Goal: Find specific page/section: Find specific page/section

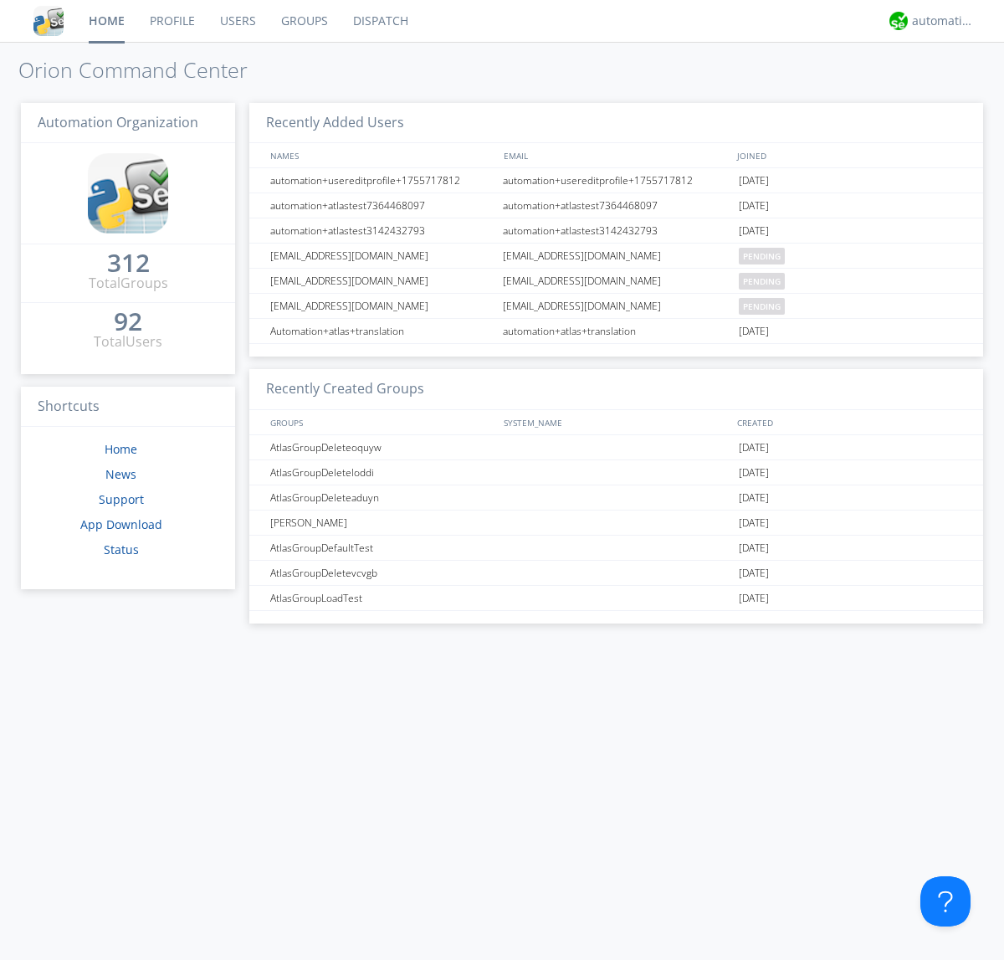
click at [303, 21] on link "Groups" at bounding box center [305, 21] width 72 height 42
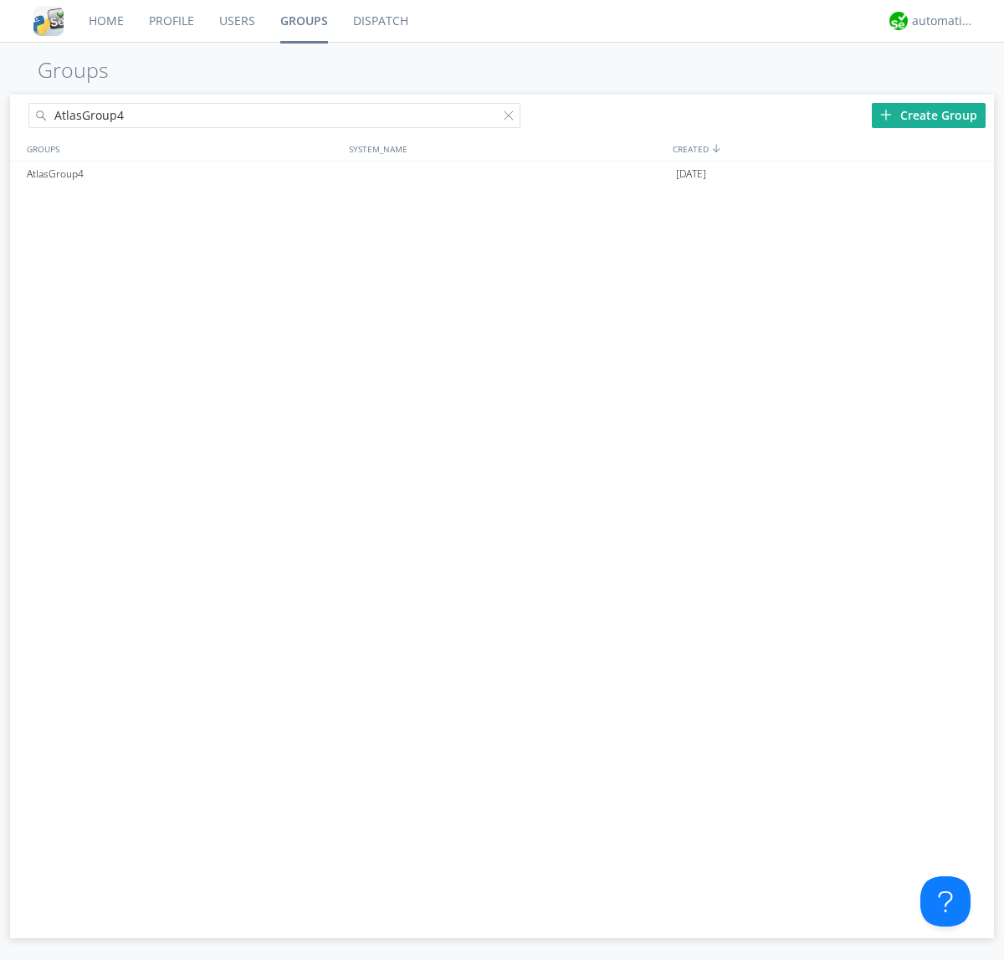
type input "AtlasGroup4"
click at [183, 173] on div "AtlasGroup4" at bounding box center [184, 173] width 322 height 25
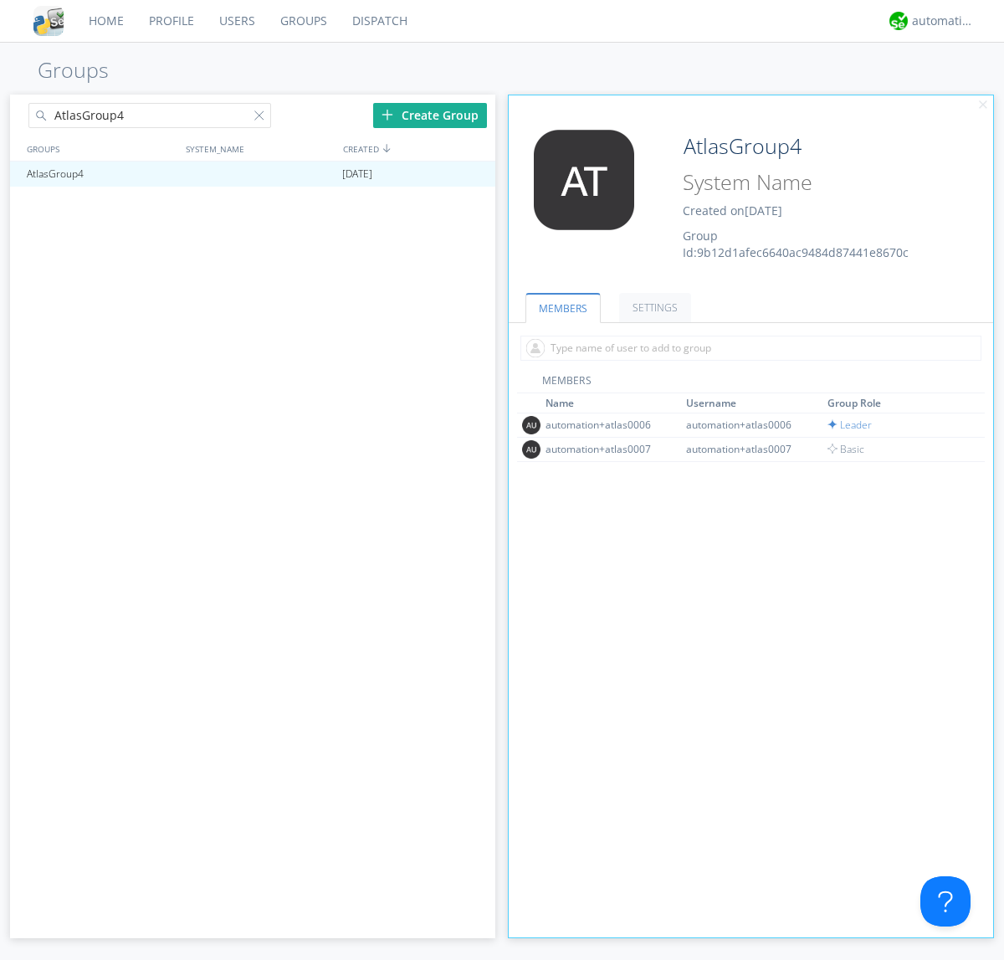
click at [653, 307] on link "SETTINGS" at bounding box center [655, 307] width 72 height 29
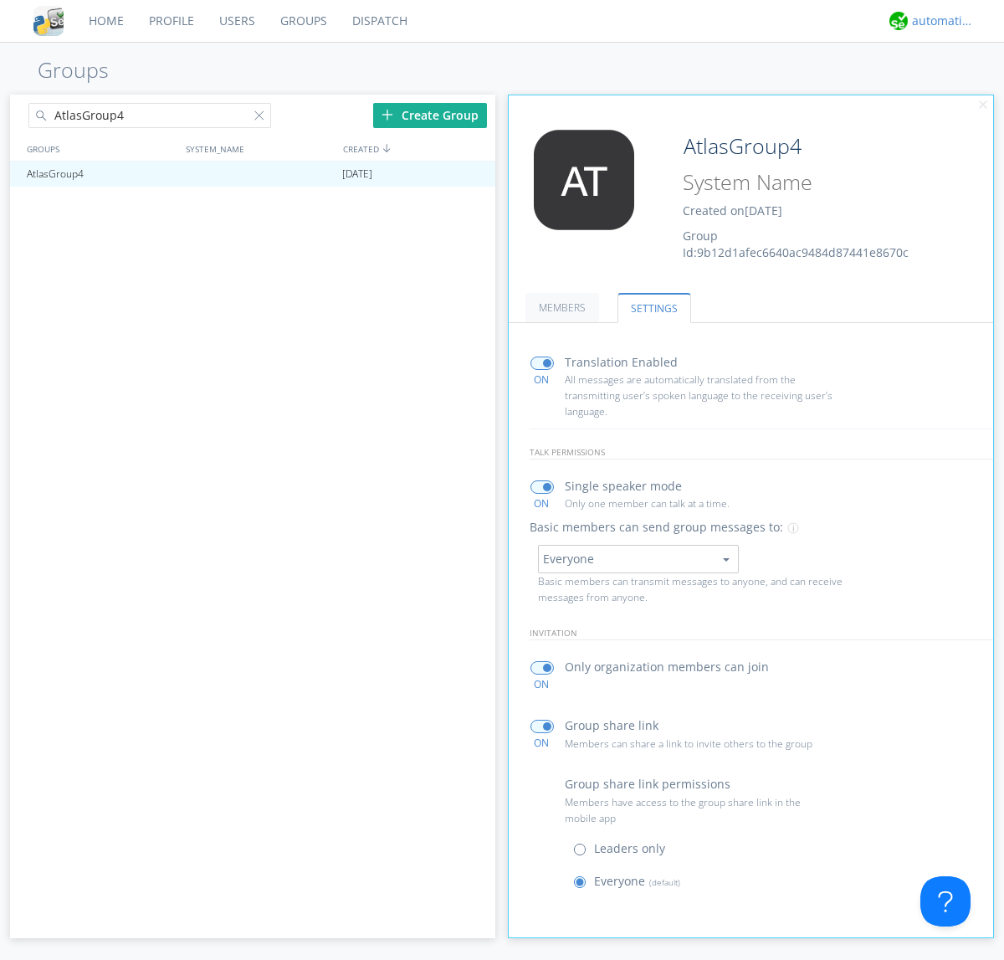
click at [939, 21] on div "automation+atlas" at bounding box center [943, 21] width 63 height 17
